Goal: Task Accomplishment & Management: Use online tool/utility

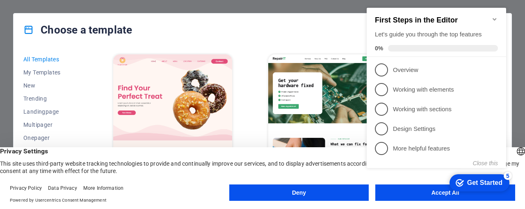
click at [491, 16] on icon "Minimize checklist" at bounding box center [494, 19] width 7 height 7
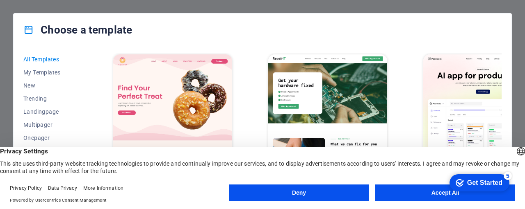
click at [413, 191] on button "Accept All" at bounding box center [445, 193] width 140 height 16
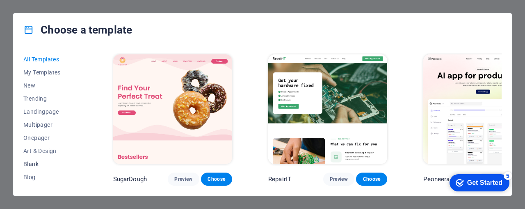
click at [28, 163] on span "Blank" at bounding box center [50, 164] width 54 height 7
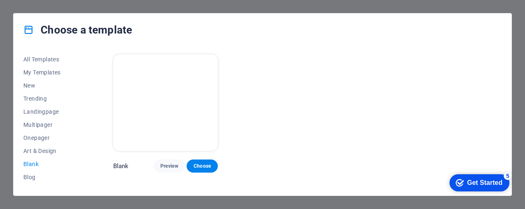
click at [483, 180] on div "Get Started" at bounding box center [484, 183] width 35 height 7
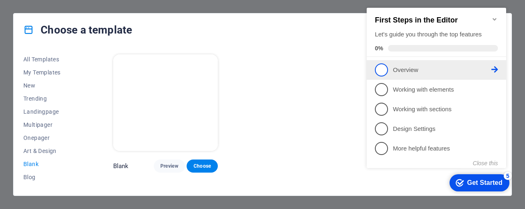
click at [379, 71] on span "1" at bounding box center [381, 70] width 13 height 13
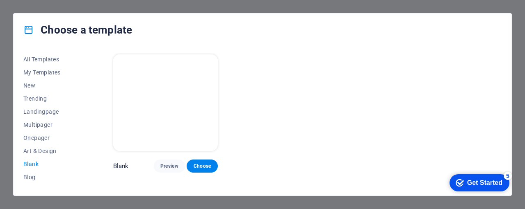
click at [30, 159] on button "Blank" at bounding box center [50, 164] width 54 height 13
click at [30, 162] on span "Blank" at bounding box center [50, 164] width 54 height 7
click at [201, 167] on span "Choose" at bounding box center [202, 166] width 18 height 7
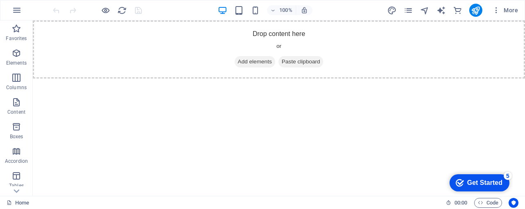
click at [234, 79] on html "Skip to main content Drop content here or Add elements Paste clipboard" at bounding box center [279, 49] width 492 height 58
